Goal: Task Accomplishment & Management: Use online tool/utility

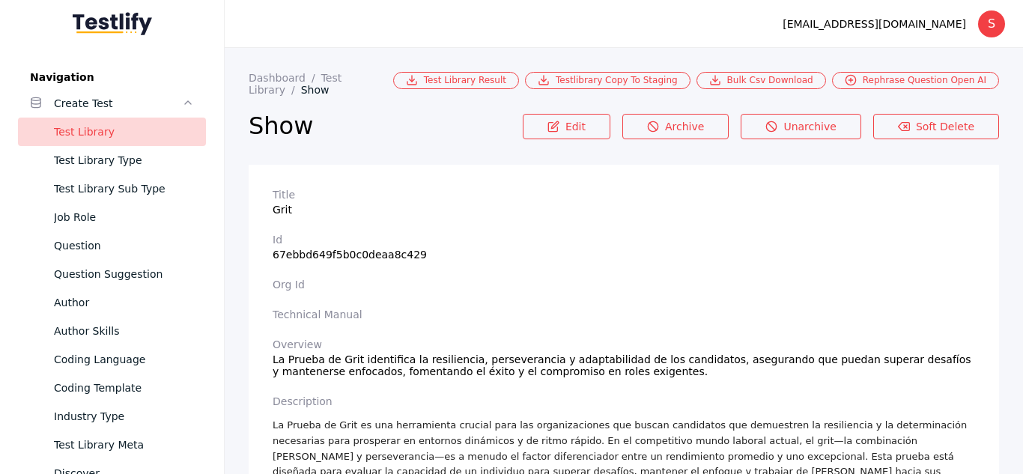
click at [383, 243] on section "Id 67ebbd649f5b0c0deaa8c429" at bounding box center [623, 247] width 702 height 27
copy section "67ebbd649f5b0c0deaa8c429"
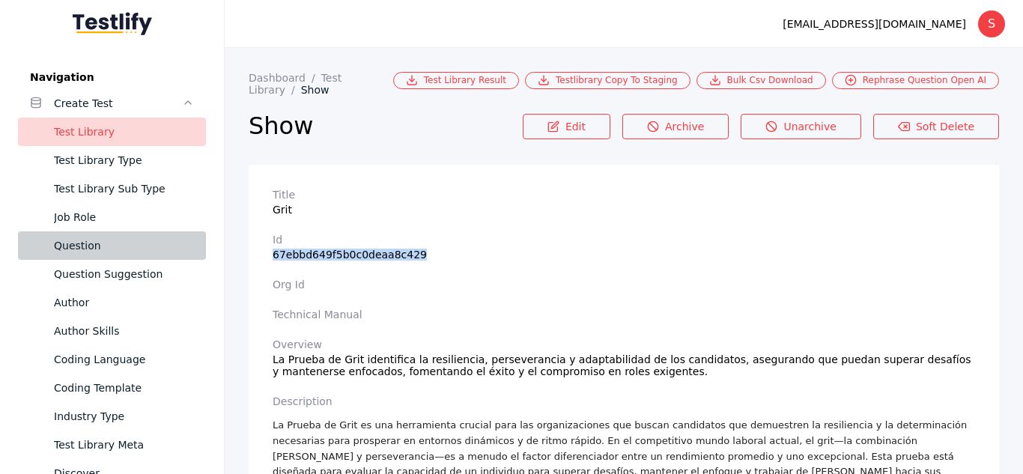
click at [127, 239] on div "Question" at bounding box center [124, 246] width 140 height 18
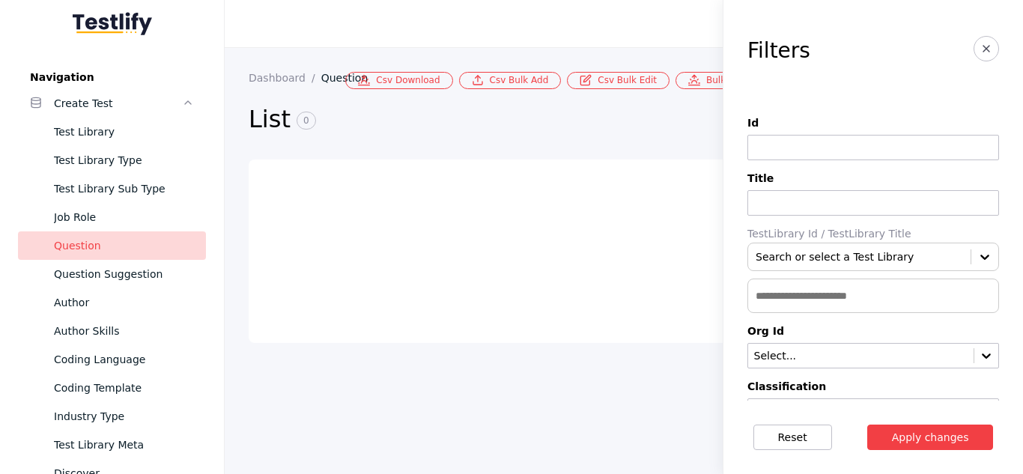
click at [981, 40] on button "button" at bounding box center [985, 48] width 25 height 25
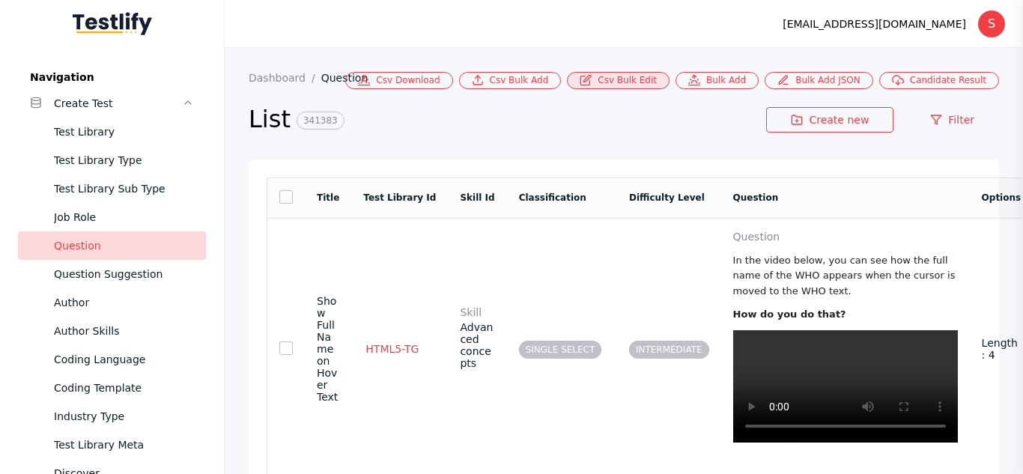
click at [656, 83] on link "Csv Bulk Edit" at bounding box center [618, 80] width 103 height 17
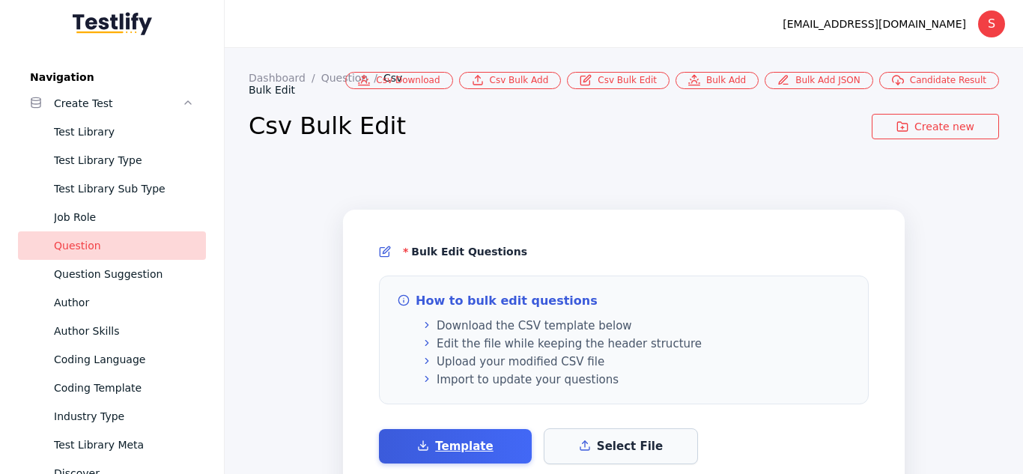
click at [585, 428] on label "Select File" at bounding box center [620, 446] width 154 height 36
click at [0, 0] on input "Select File" at bounding box center [0, 0] width 0 height 0
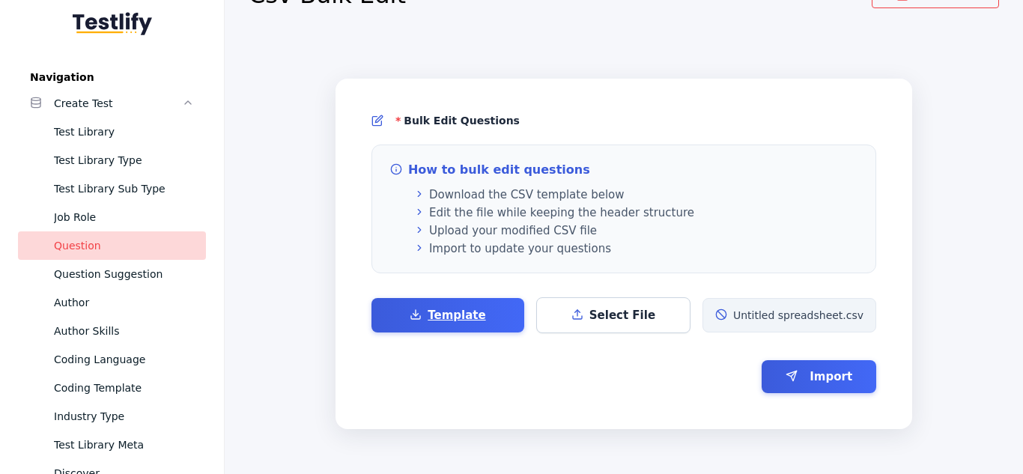
scroll to position [152, 0]
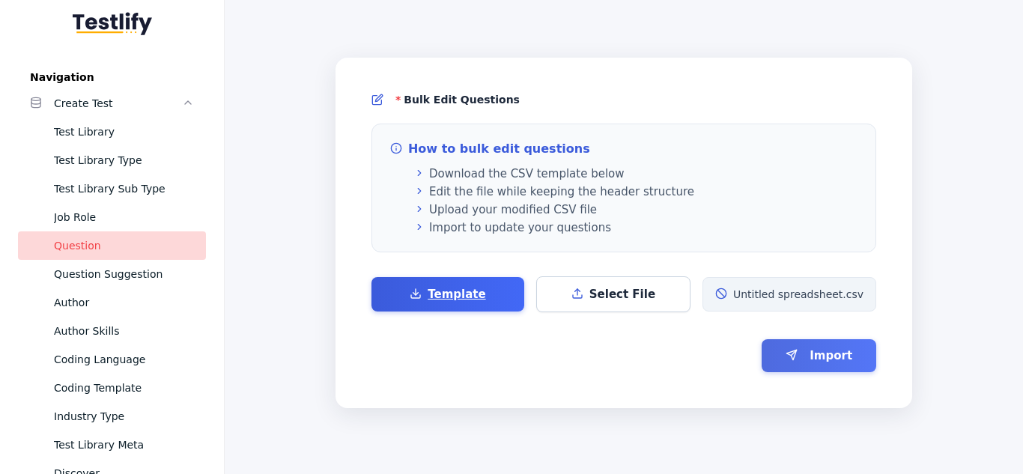
click at [793, 360] on button "Import" at bounding box center [818, 355] width 115 height 33
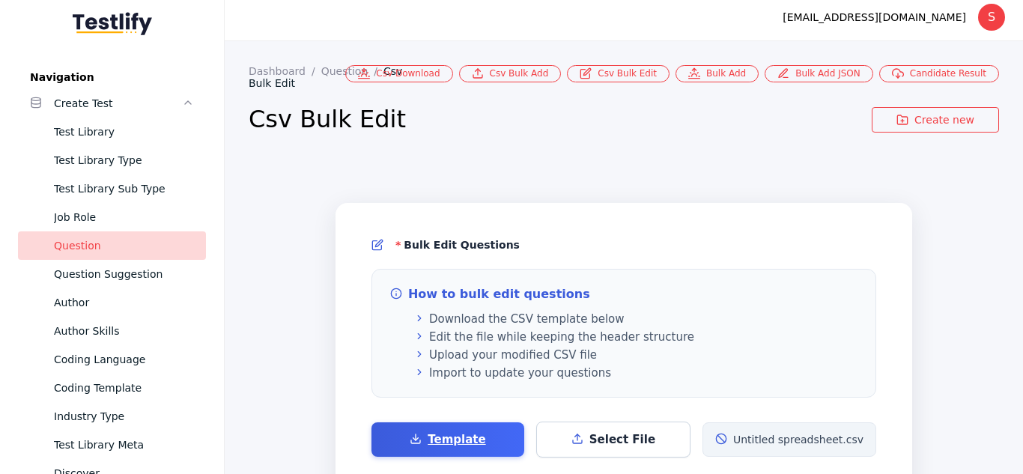
scroll to position [0, 0]
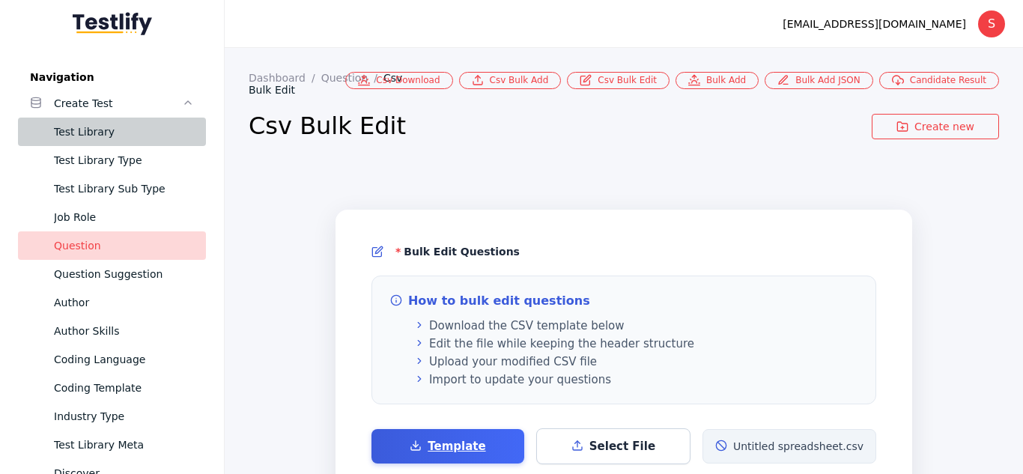
click at [95, 124] on div "Test Library" at bounding box center [124, 132] width 140 height 18
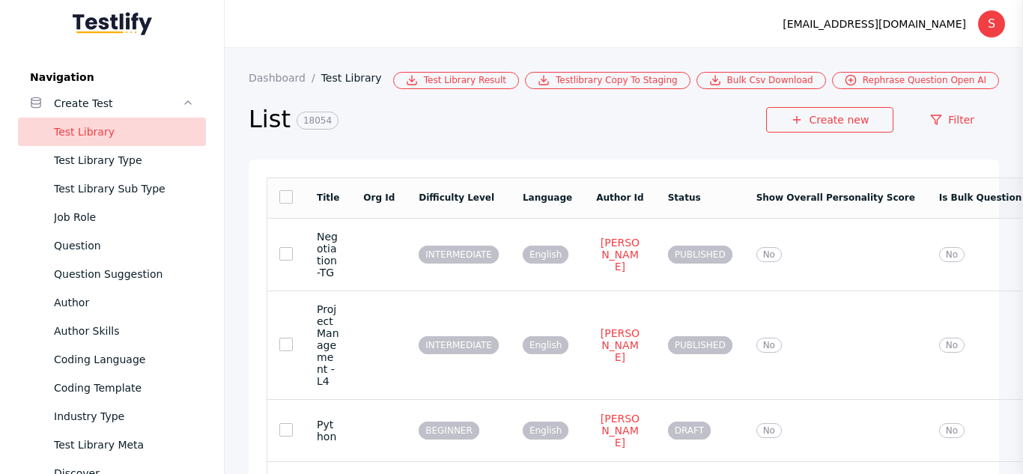
click at [972, 104] on section "List 18054 Create new Filter" at bounding box center [624, 124] width 750 height 70
click at [946, 118] on link "Filter" at bounding box center [952, 119] width 94 height 25
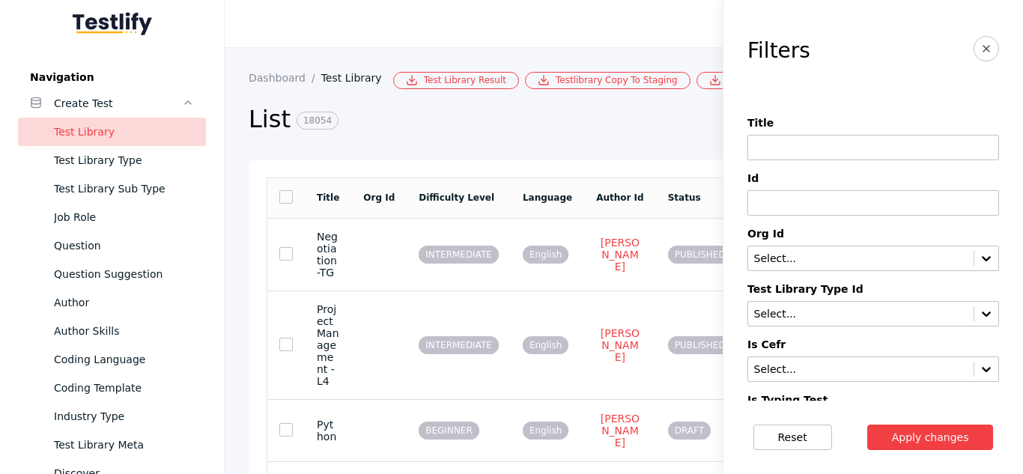
click at [790, 193] on input at bounding box center [873, 202] width 252 height 25
paste input "**********"
type input "**********"
click at [867, 424] on button "Apply changes" at bounding box center [930, 436] width 127 height 25
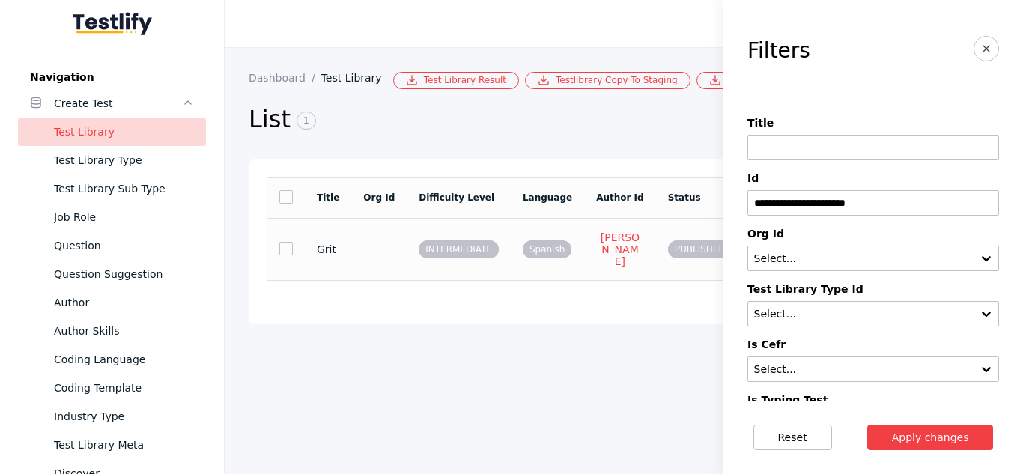
click at [380, 257] on td at bounding box center [378, 249] width 55 height 62
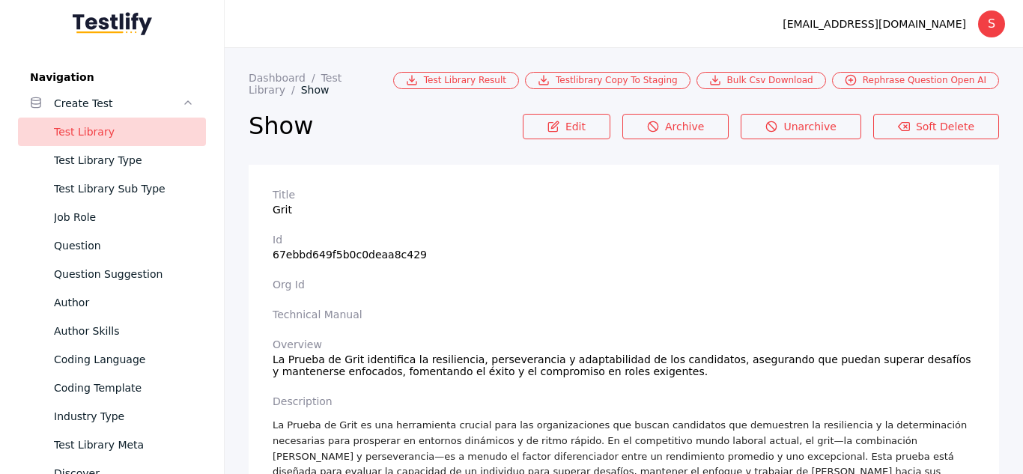
click at [131, 135] on div "Test Library" at bounding box center [124, 132] width 140 height 18
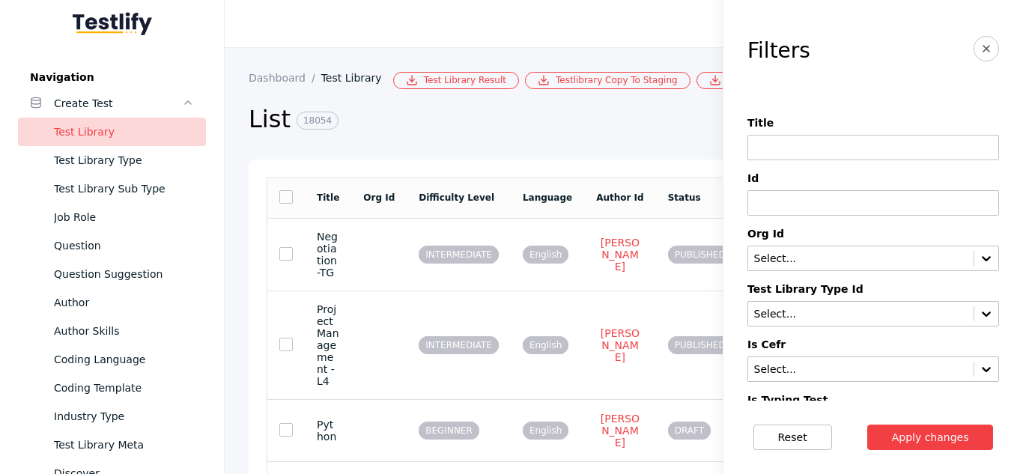
click at [826, 192] on input at bounding box center [873, 202] width 252 height 25
paste input "**********"
type input "**********"
click at [867, 424] on button "Apply changes" at bounding box center [930, 436] width 127 height 25
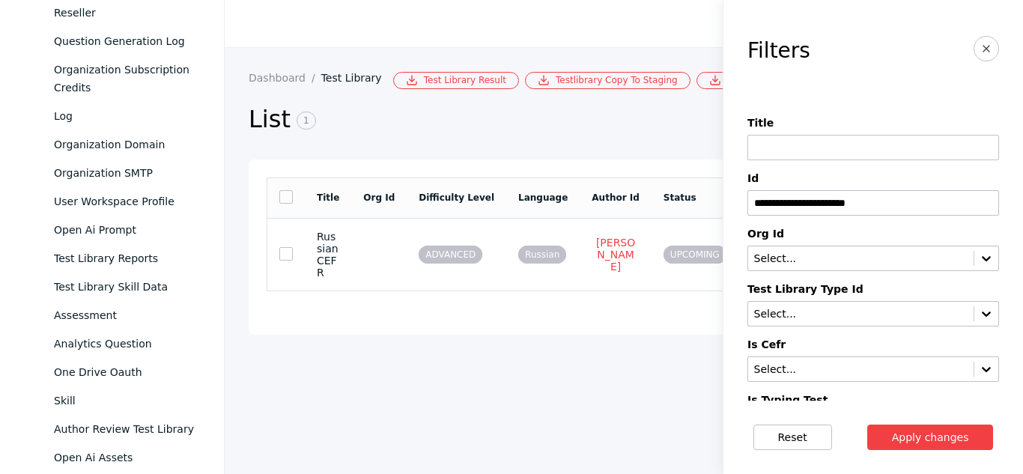
scroll to position [1084, 0]
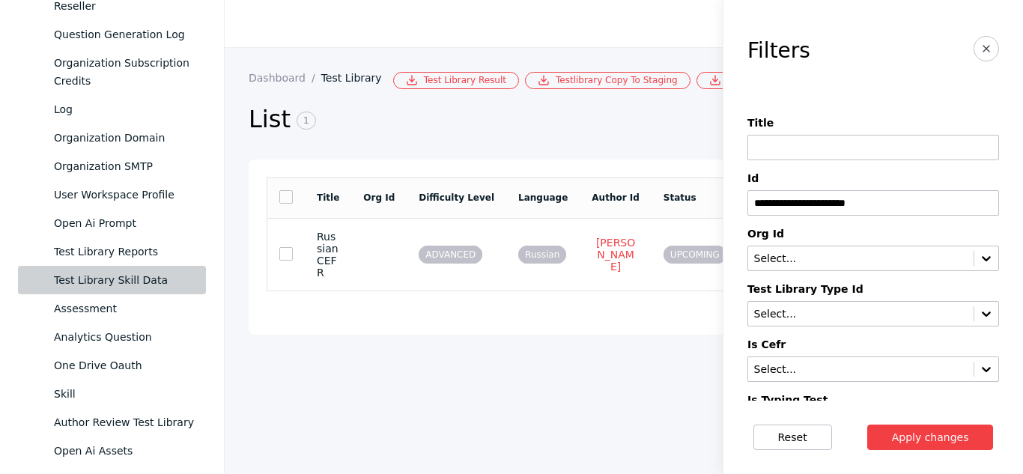
click at [130, 290] on link "Test Library Skill Data" at bounding box center [112, 280] width 188 height 28
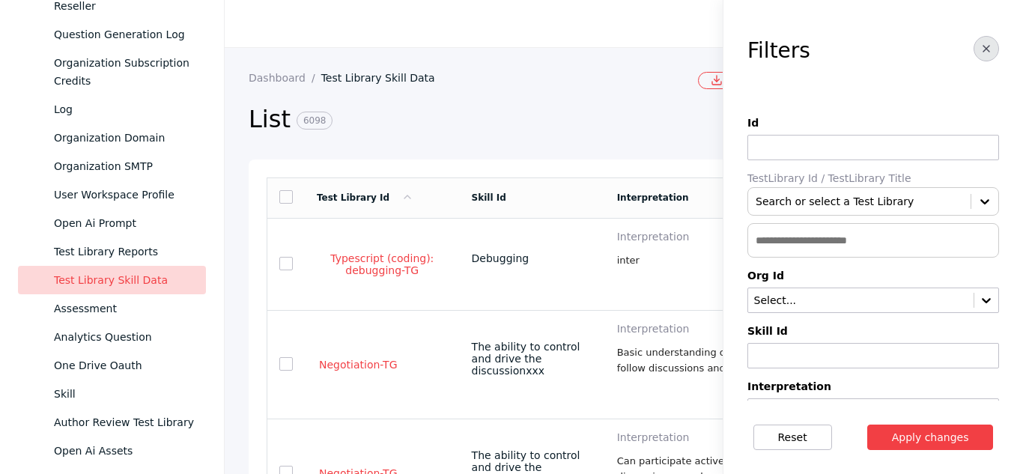
click at [984, 43] on button "button" at bounding box center [985, 48] width 25 height 25
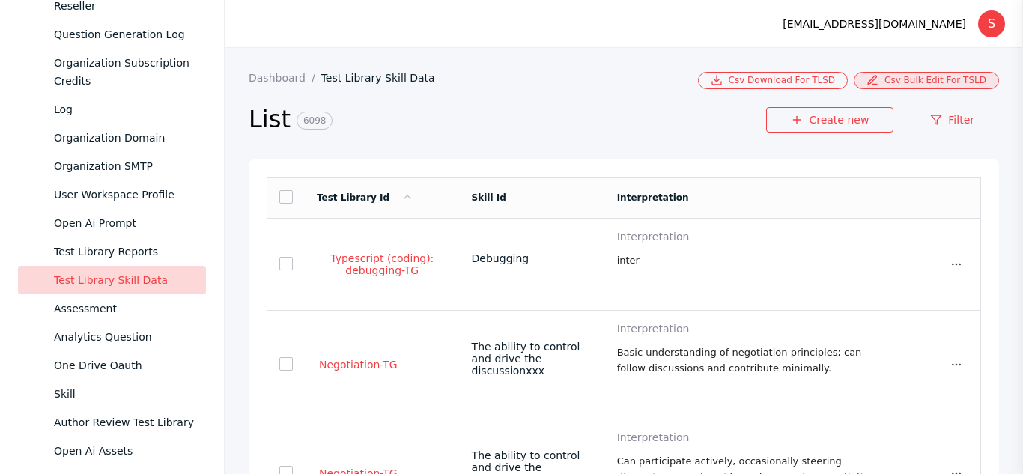
click at [949, 85] on link "Csv Bulk Edit For TSLD" at bounding box center [925, 80] width 145 height 17
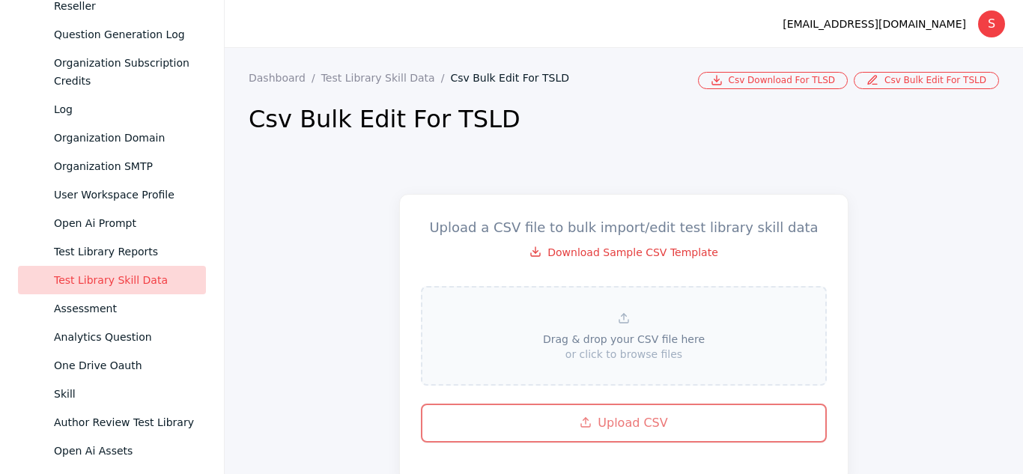
click at [620, 351] on div "or click to browse files" at bounding box center [623, 354] width 355 height 12
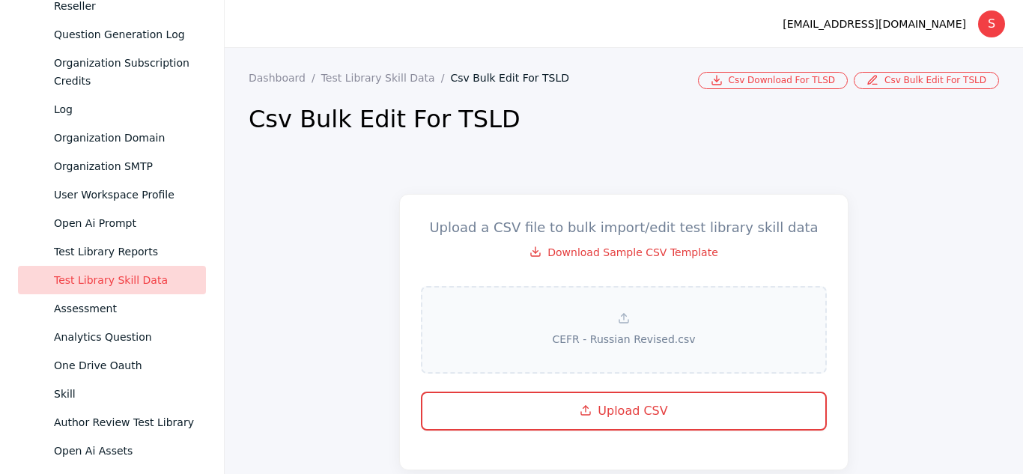
scroll to position [58, 0]
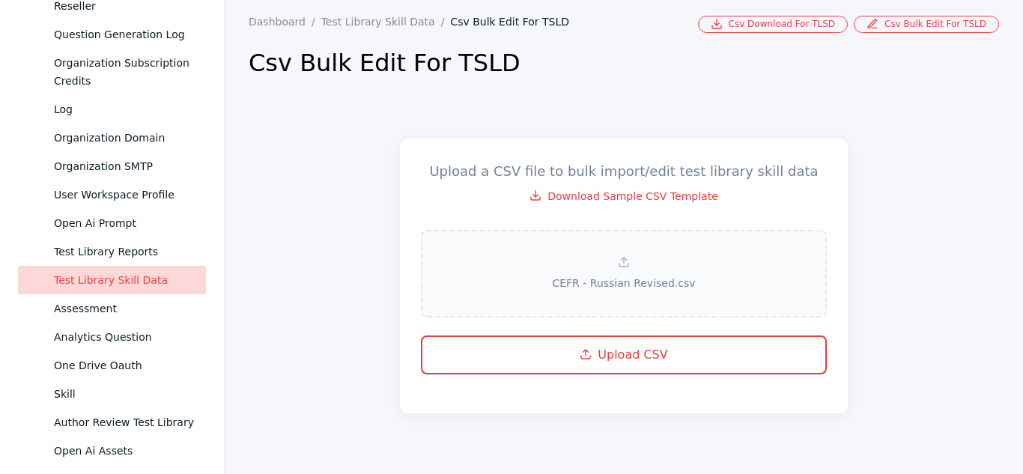
click at [637, 350] on button "Upload CSV" at bounding box center [624, 354] width 406 height 39
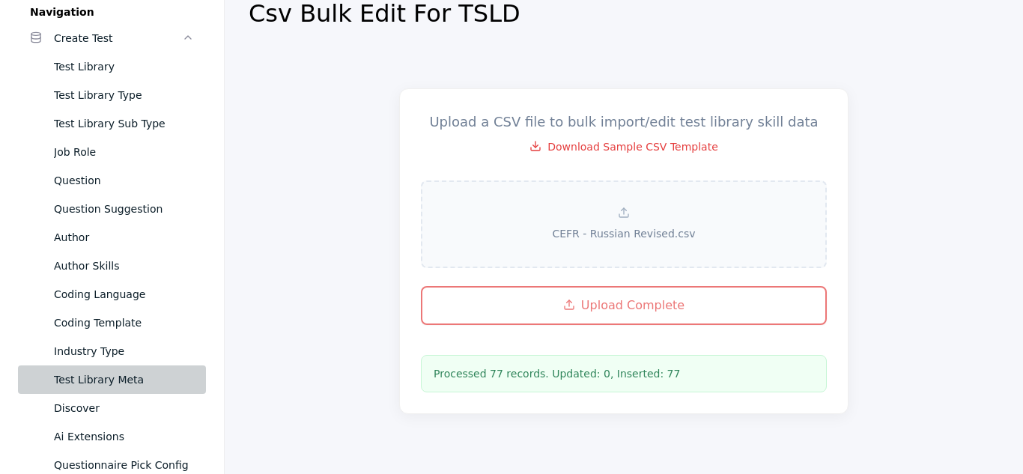
scroll to position [0, 0]
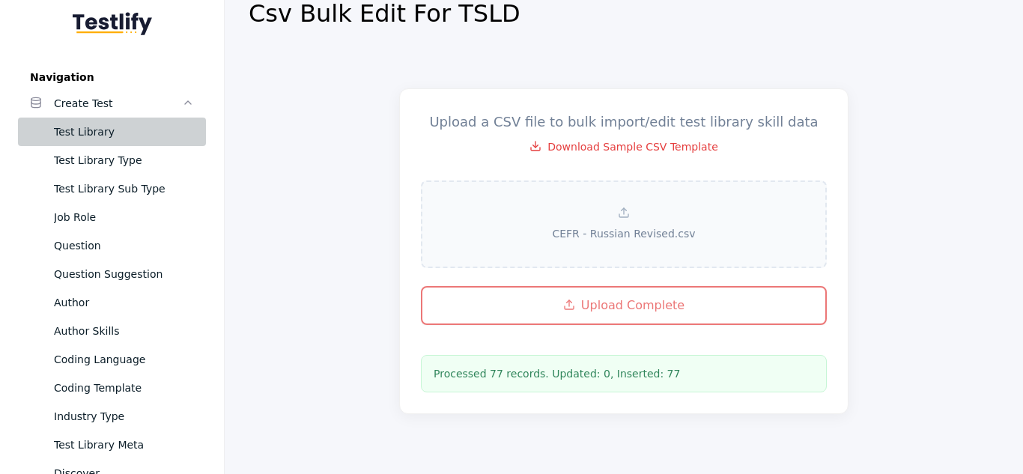
click at [110, 131] on div "Test Library" at bounding box center [124, 132] width 140 height 18
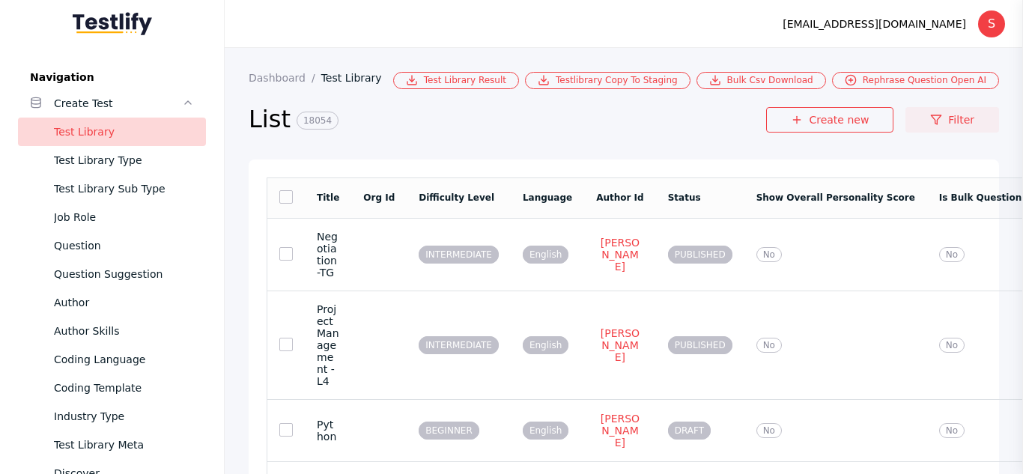
click at [956, 113] on link "Filter" at bounding box center [952, 119] width 94 height 25
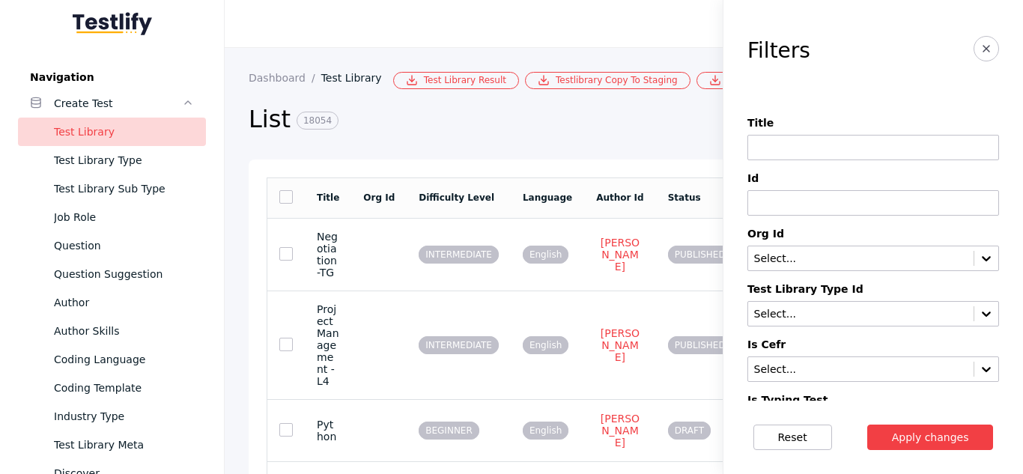
click at [850, 147] on input at bounding box center [873, 147] width 252 height 25
type input "**********"
click at [867, 424] on button "Apply changes" at bounding box center [930, 436] width 127 height 25
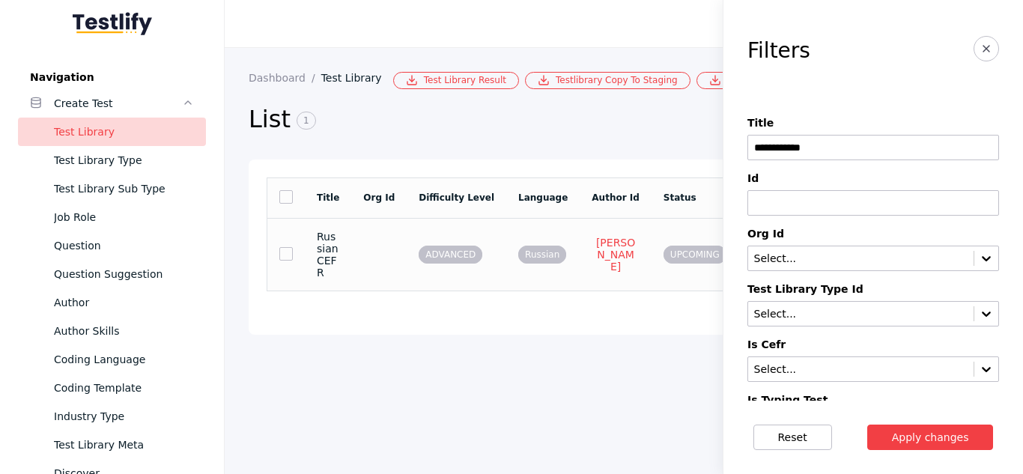
click at [371, 262] on td at bounding box center [378, 254] width 55 height 73
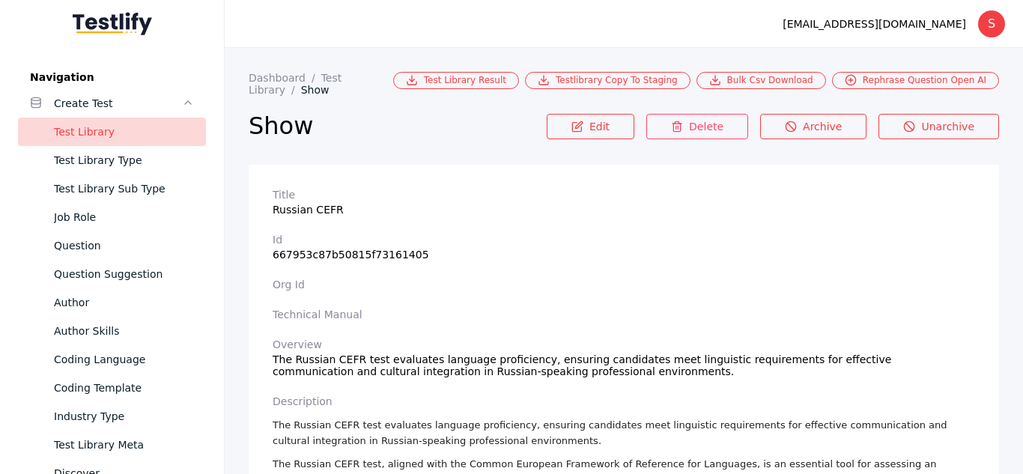
click at [297, 207] on section "Title Russian CEFR" at bounding box center [623, 202] width 702 height 27
copy section "Russian CEFR"
click at [284, 348] on section "Overview The Russian CEFR test evaluates language proficiency, ensuring candida…" at bounding box center [623, 357] width 702 height 39
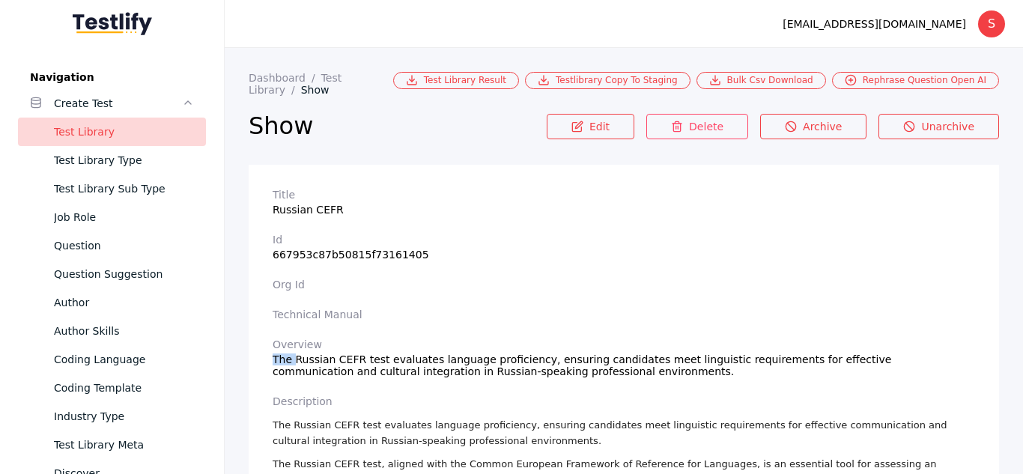
click at [284, 348] on section "Overview The Russian CEFR test evaluates language proficiency, ensuring candida…" at bounding box center [623, 357] width 702 height 39
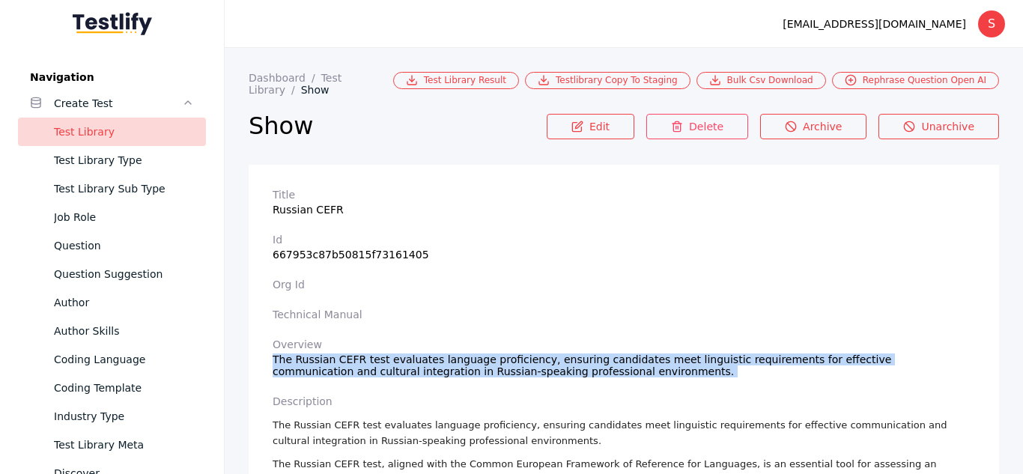
click at [284, 348] on section "Overview The Russian CEFR test evaluates language proficiency, ensuring candida…" at bounding box center [623, 357] width 702 height 39
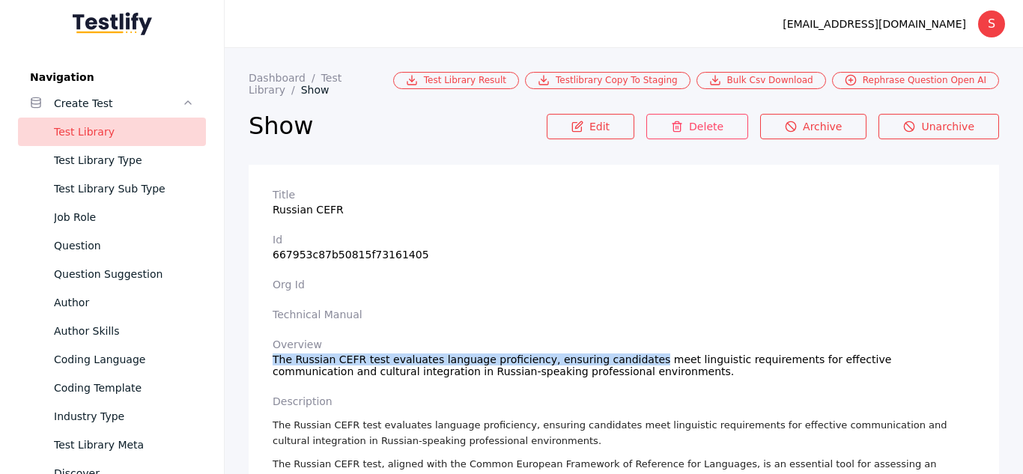
copy section "The Russian CEFR test evaluates language proficiency, ensuring candidates"
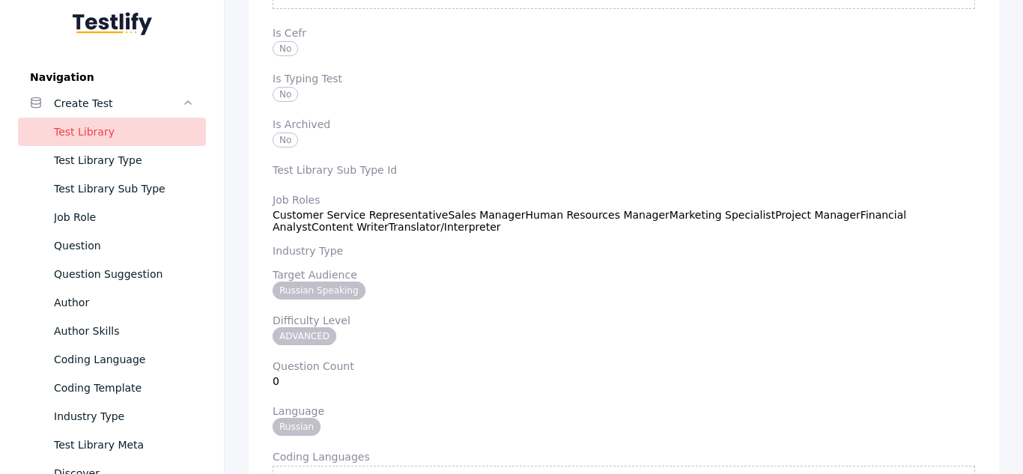
scroll to position [3547, 0]
